Goal: Information Seeking & Learning: Check status

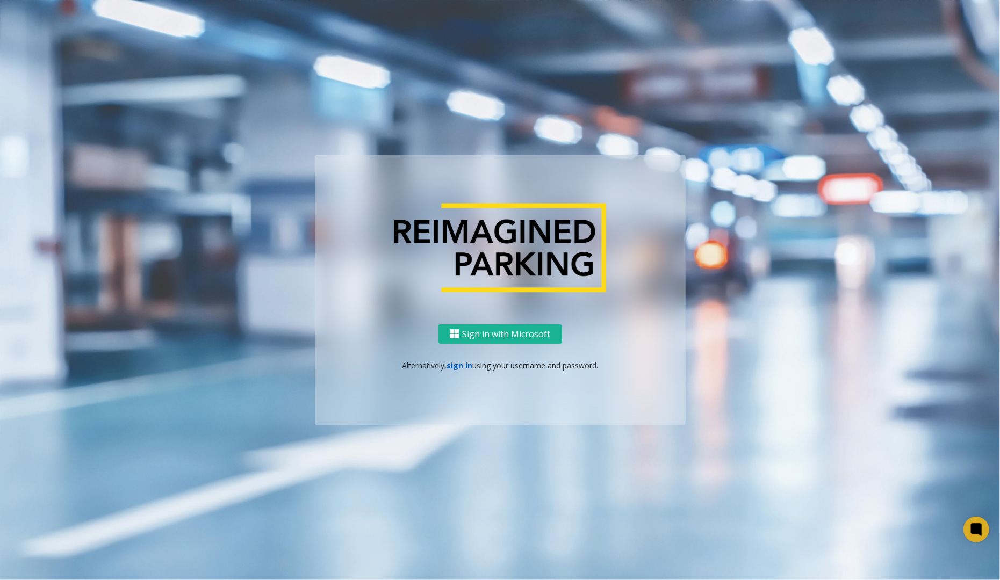
click at [460, 365] on link "sign in" at bounding box center [459, 365] width 26 height 10
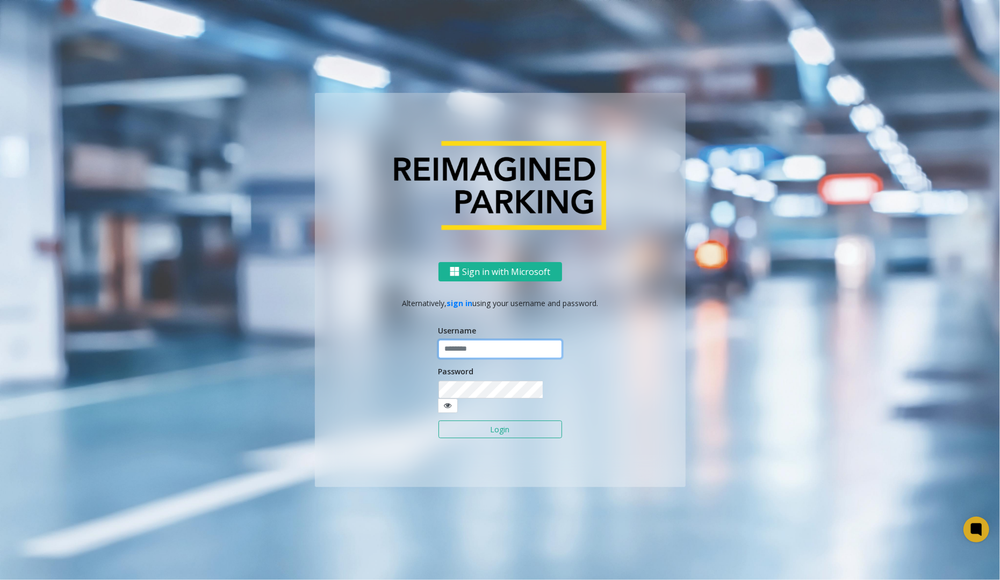
type input "********"
click at [481, 421] on button "Login" at bounding box center [500, 430] width 124 height 18
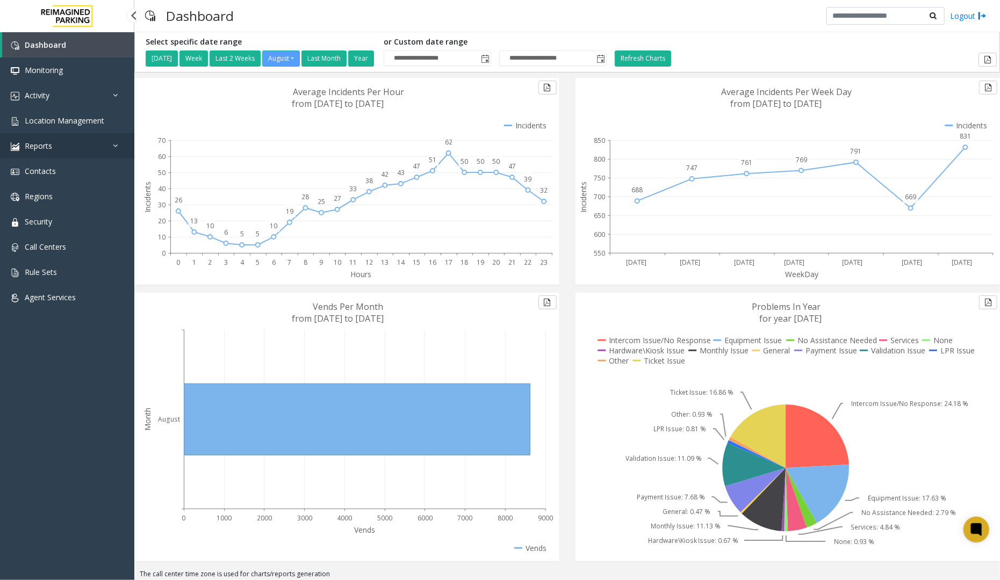
click at [83, 150] on link "Reports" at bounding box center [67, 145] width 134 height 25
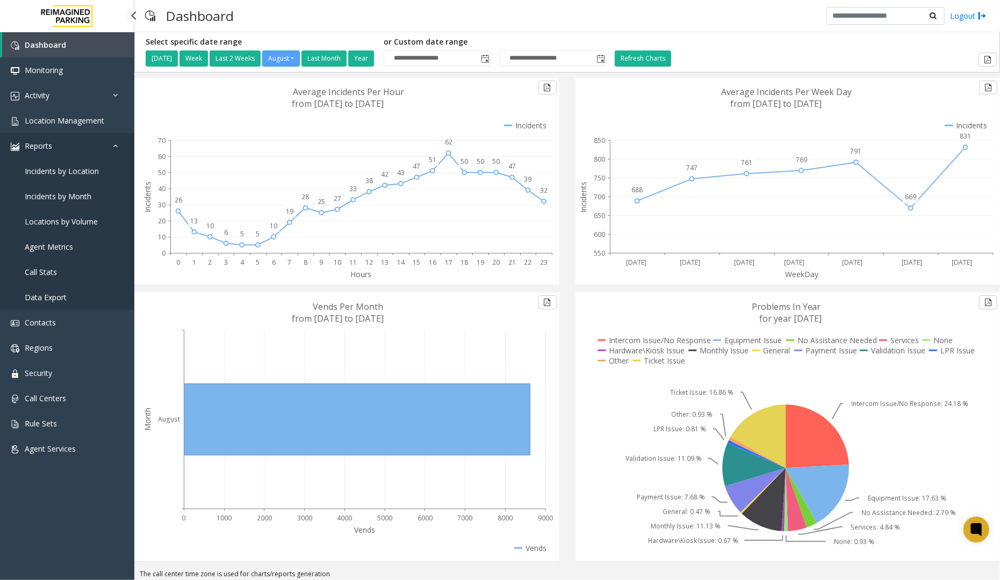
click at [109, 141] on link "Reports" at bounding box center [67, 145] width 134 height 25
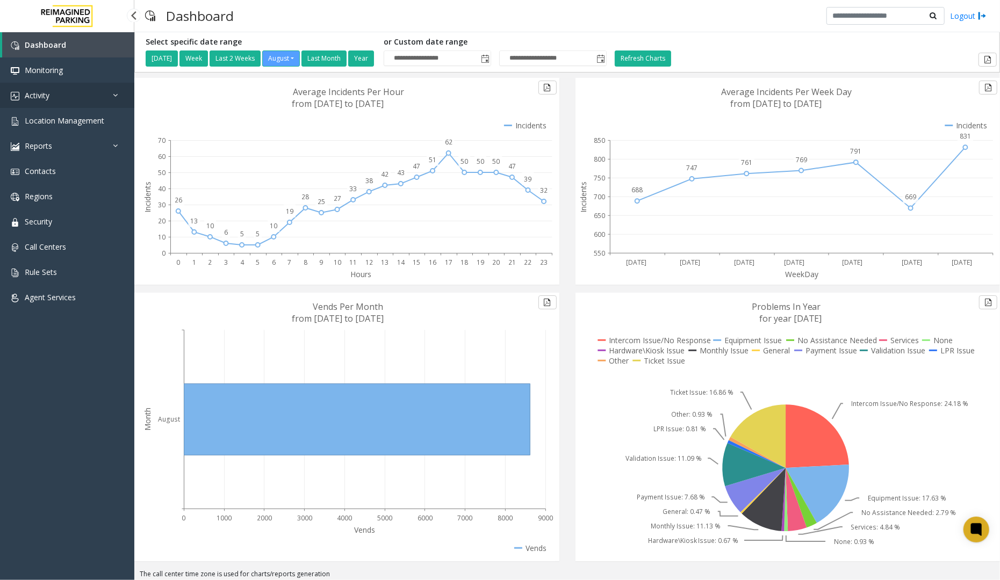
click at [114, 96] on icon at bounding box center [118, 95] width 11 height 8
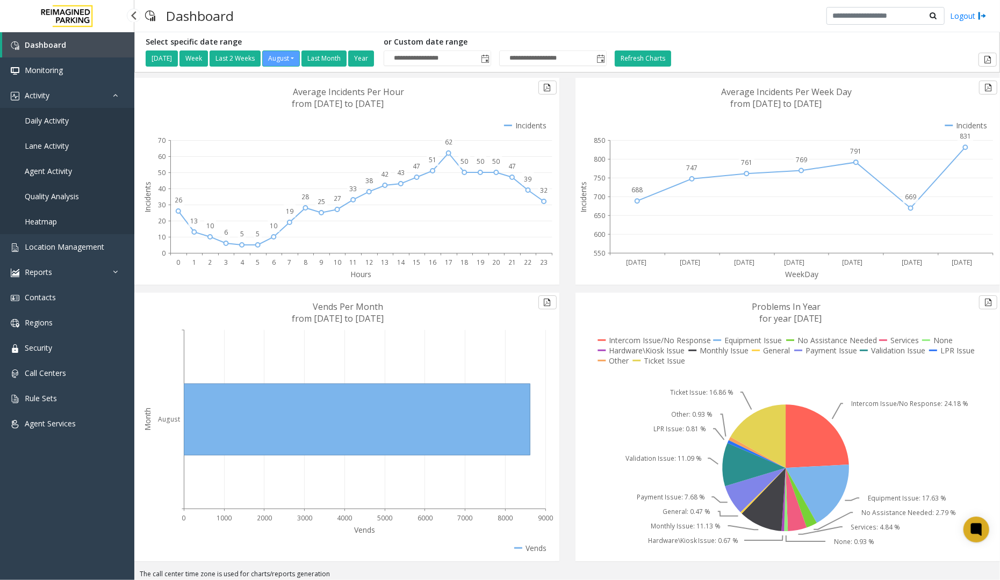
click at [65, 194] on span "Quality Analysis" at bounding box center [52, 196] width 54 height 10
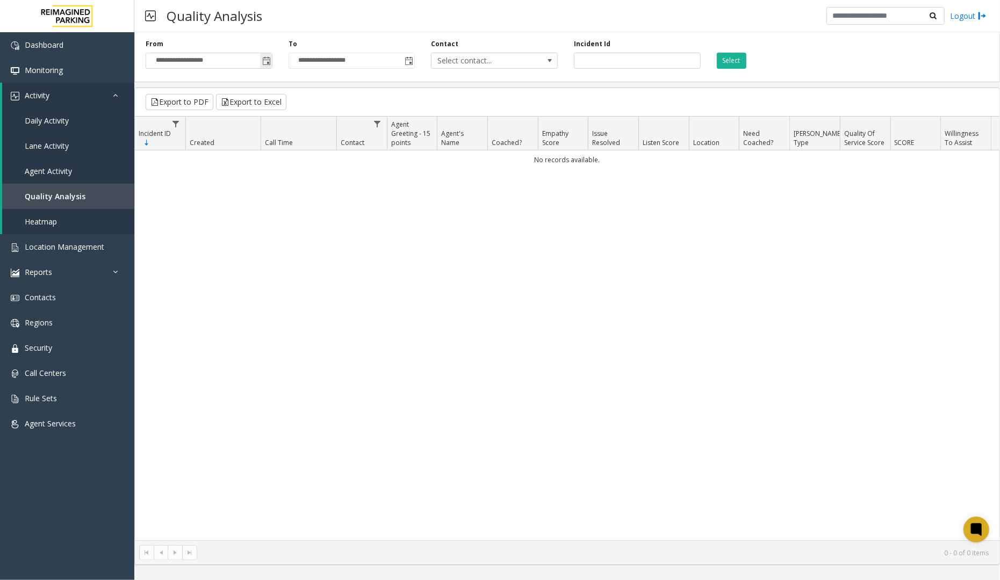
click at [266, 57] on span "Toggle popup" at bounding box center [266, 61] width 9 height 9
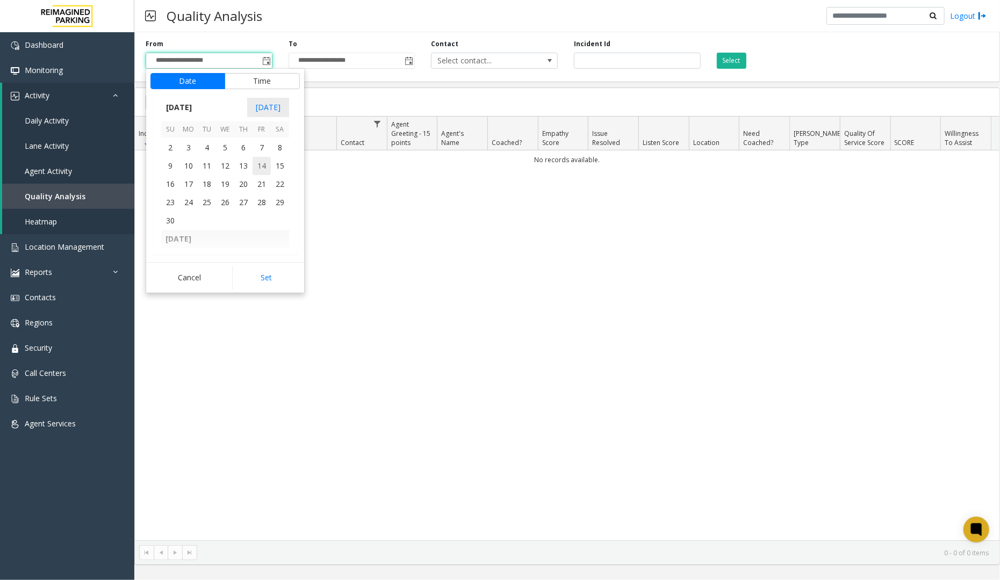
click at [256, 172] on span "14" at bounding box center [262, 166] width 18 height 18
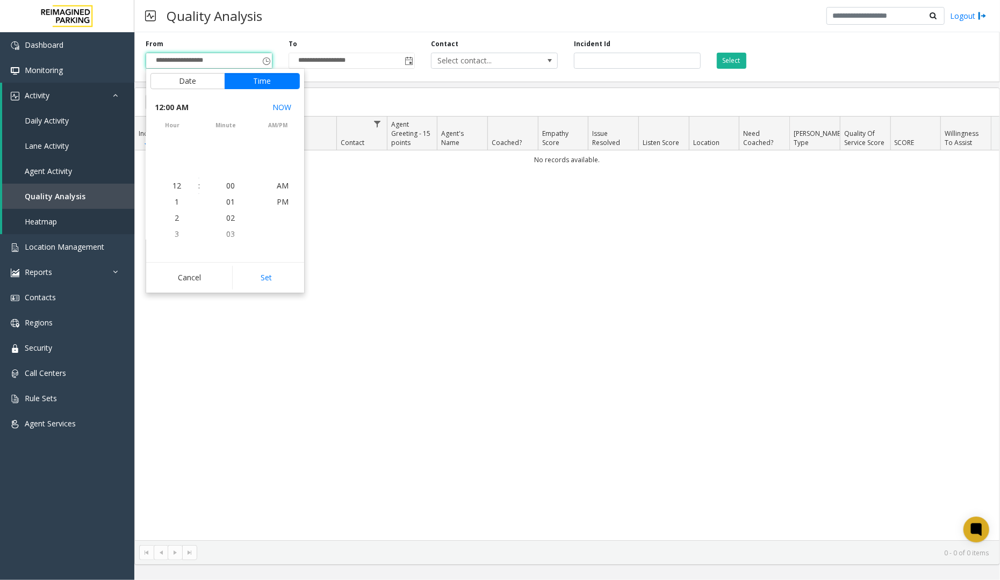
scroll to position [190903, 0]
click at [281, 279] on button "Set" at bounding box center [266, 278] width 68 height 24
type input "**********"
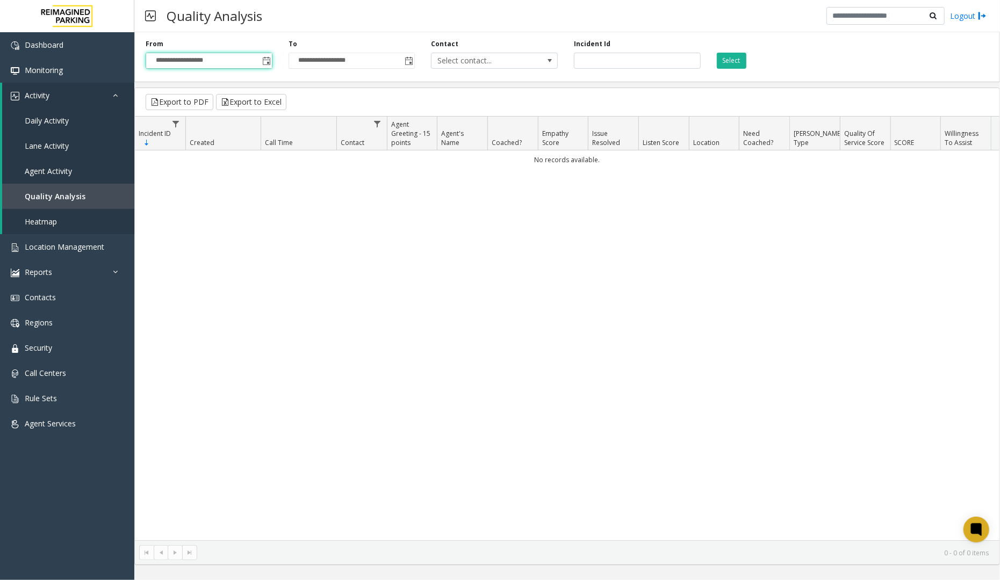
click at [733, 68] on div "Select" at bounding box center [780, 54] width 143 height 30
click at [735, 58] on button "Select" at bounding box center [732, 61] width 30 height 16
click at [46, 40] on span "Dashboard" at bounding box center [44, 45] width 39 height 10
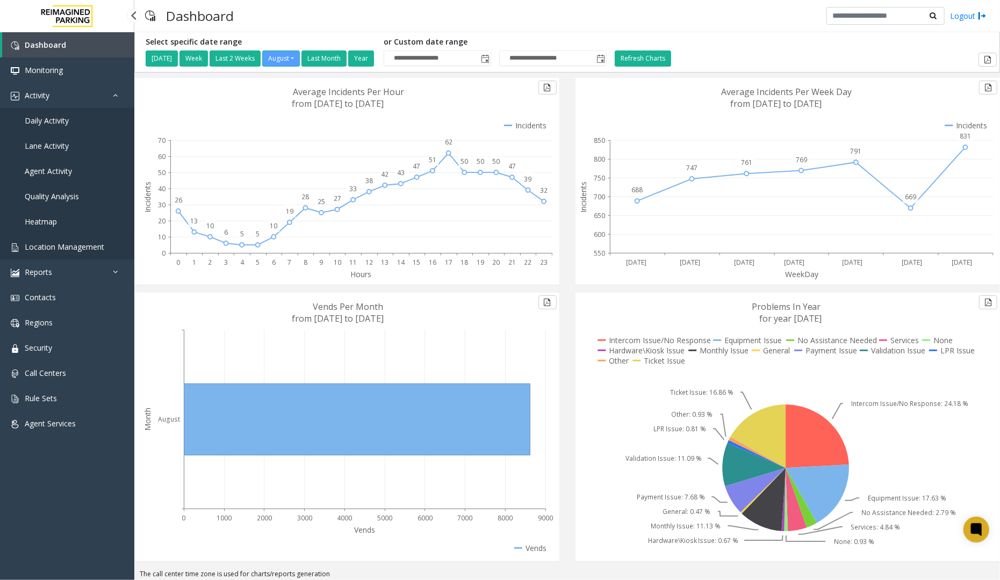
click at [81, 248] on span "Location Management" at bounding box center [65, 247] width 80 height 10
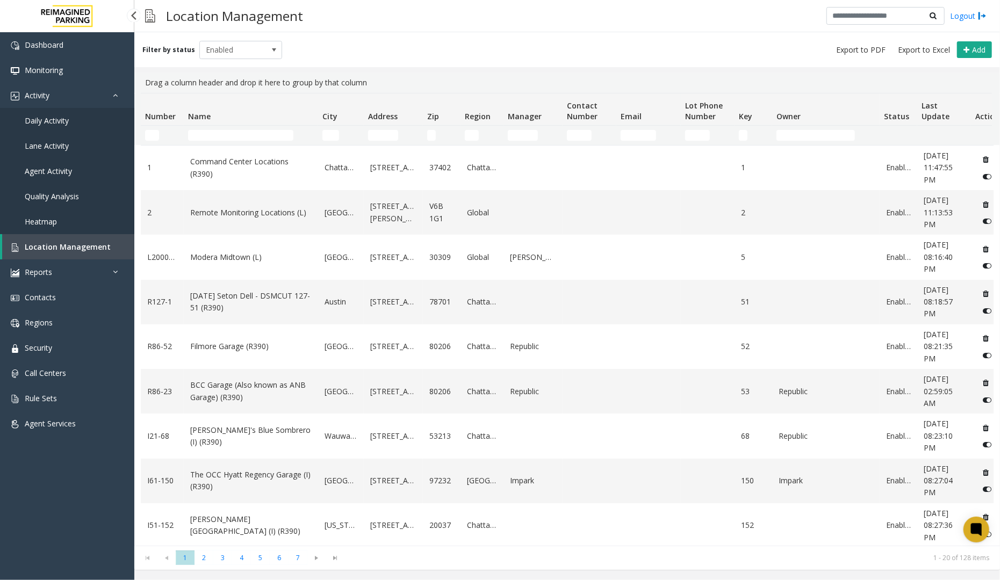
click at [47, 122] on span "Daily Activity" at bounding box center [47, 121] width 44 height 10
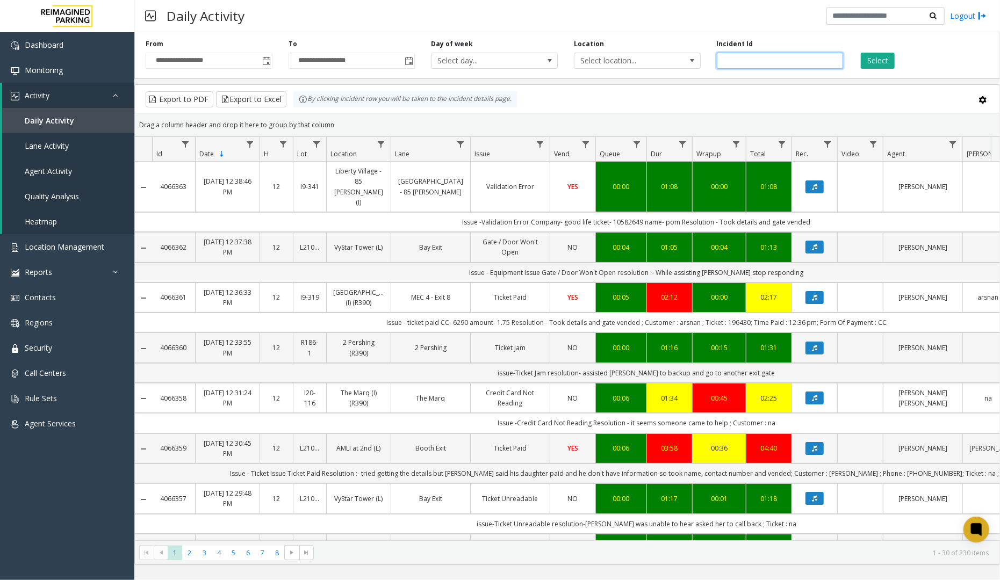
click at [784, 60] on input "number" at bounding box center [780, 61] width 127 height 16
type input "*******"
click at [76, 250] on span "Location Management" at bounding box center [65, 247] width 80 height 10
